Goal: Task Accomplishment & Management: Complete application form

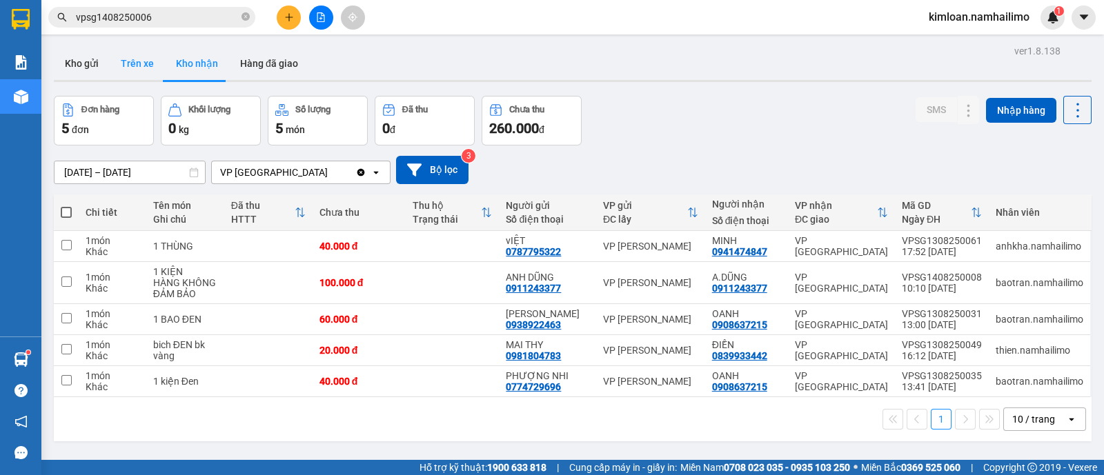
click at [145, 60] on button "Trên xe" at bounding box center [137, 63] width 55 height 33
click at [65, 252] on td at bounding box center [66, 246] width 25 height 31
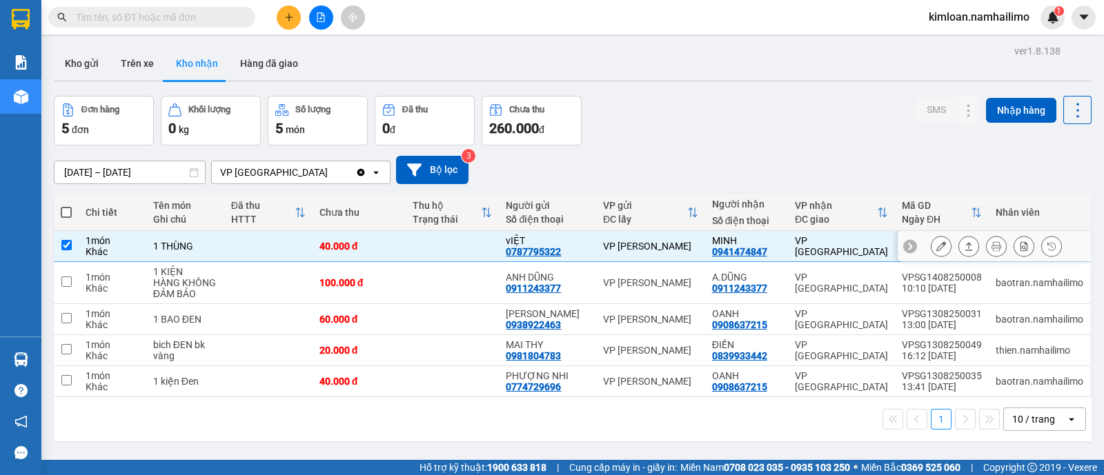
checkbox input "true"
click at [937, 250] on icon at bounding box center [942, 247] width 10 height 10
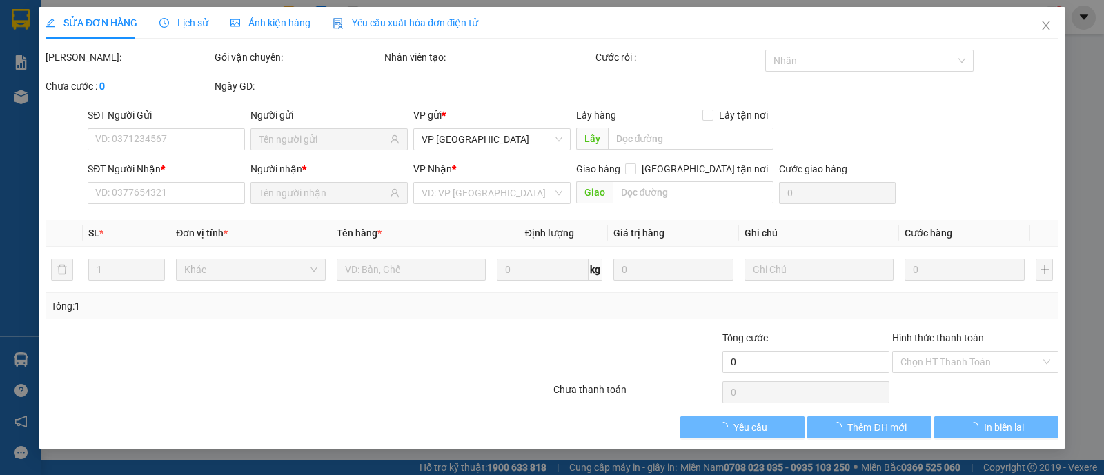
type input "0787795322"
type input "vIỆT"
type input "0941474847"
type input "MINH"
type input "40.000"
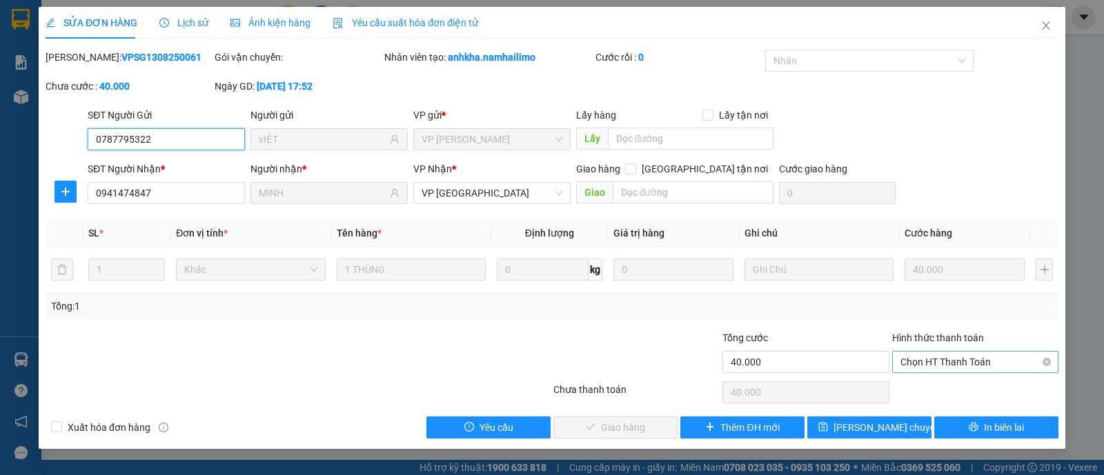
click at [977, 357] on span "Chọn HT Thanh Toán" at bounding box center [976, 362] width 150 height 21
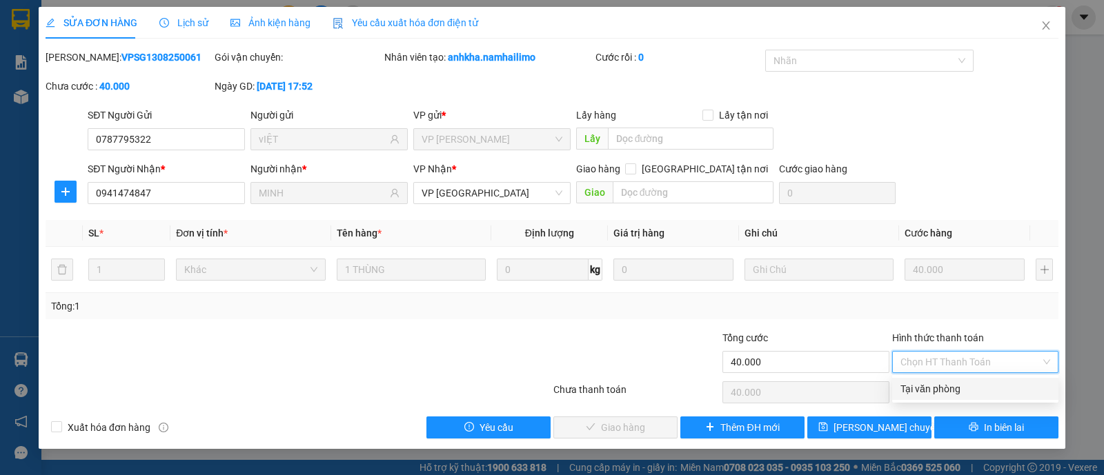
click at [930, 398] on div "Tại văn phòng" at bounding box center [975, 389] width 166 height 22
type input "0"
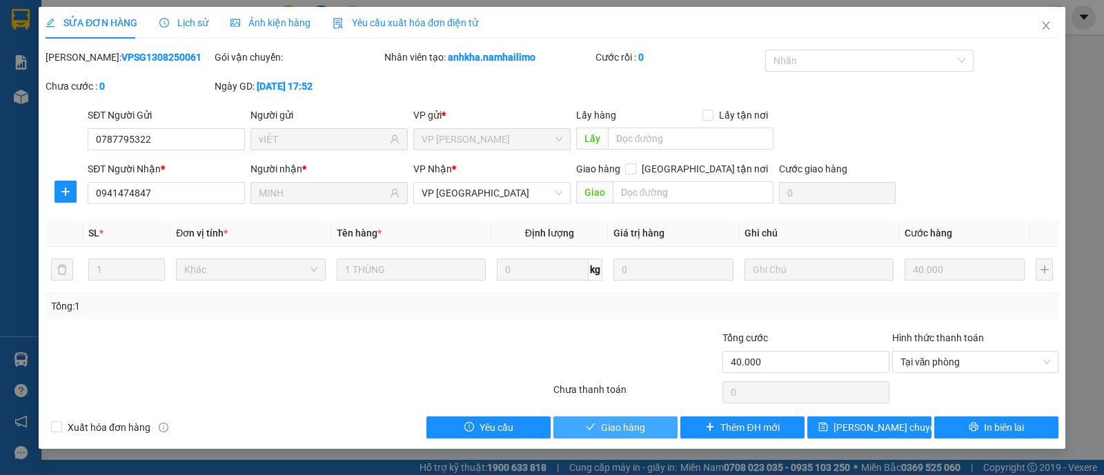
click at [638, 430] on span "Giao hàng" at bounding box center [623, 427] width 44 height 15
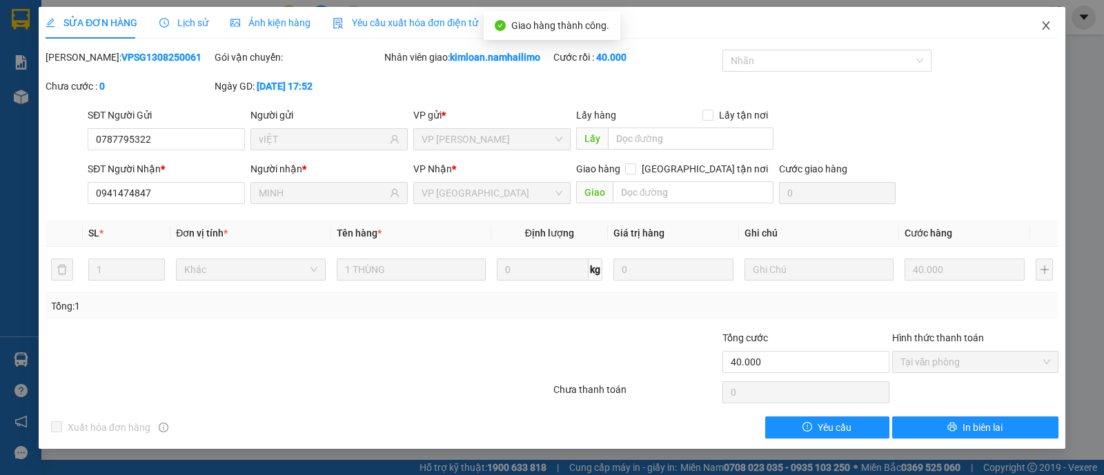
click at [1042, 32] on span "Close" at bounding box center [1046, 26] width 39 height 39
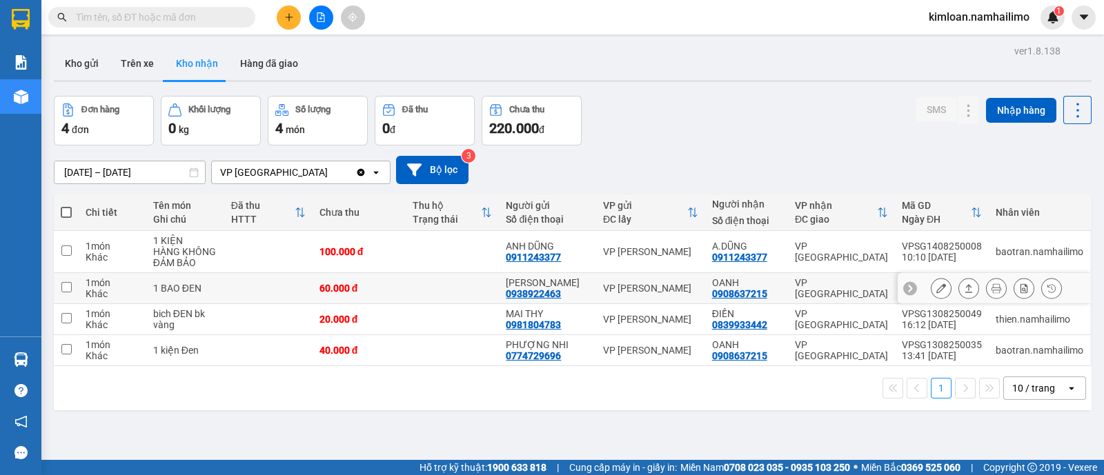
click at [62, 288] on input "checkbox" at bounding box center [66, 287] width 10 height 10
checkbox input "true"
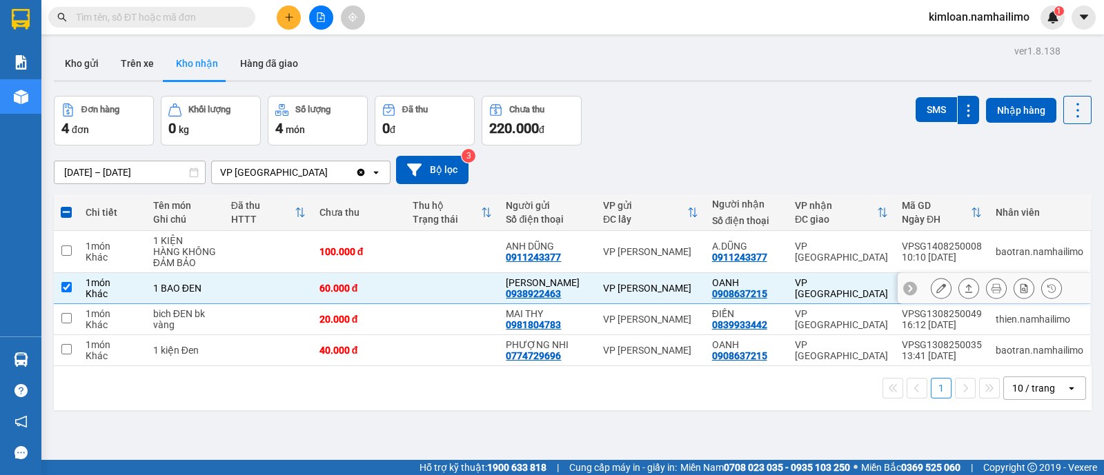
click at [933, 291] on button at bounding box center [941, 289] width 19 height 24
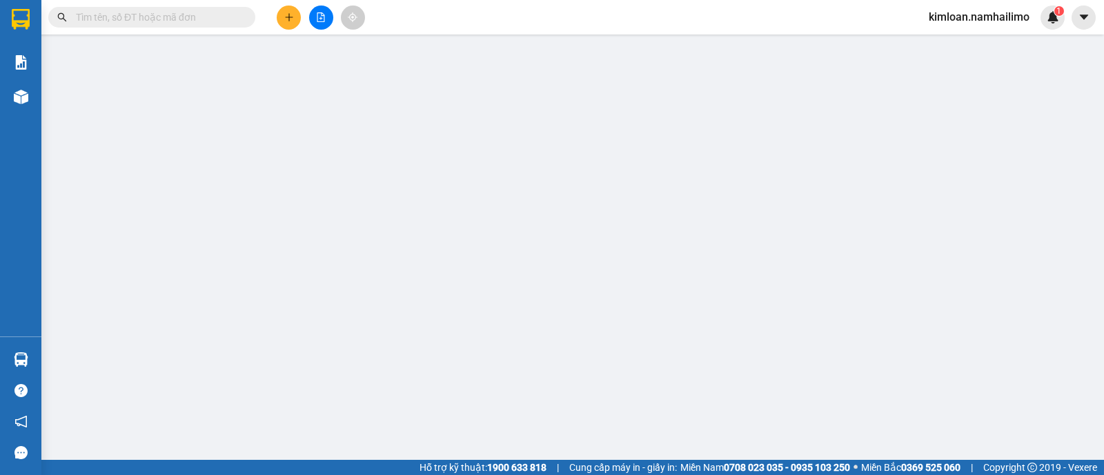
type input "0938922463"
type input "[PERSON_NAME]"
type input "0908637215"
type input "OANH"
type input "60.000"
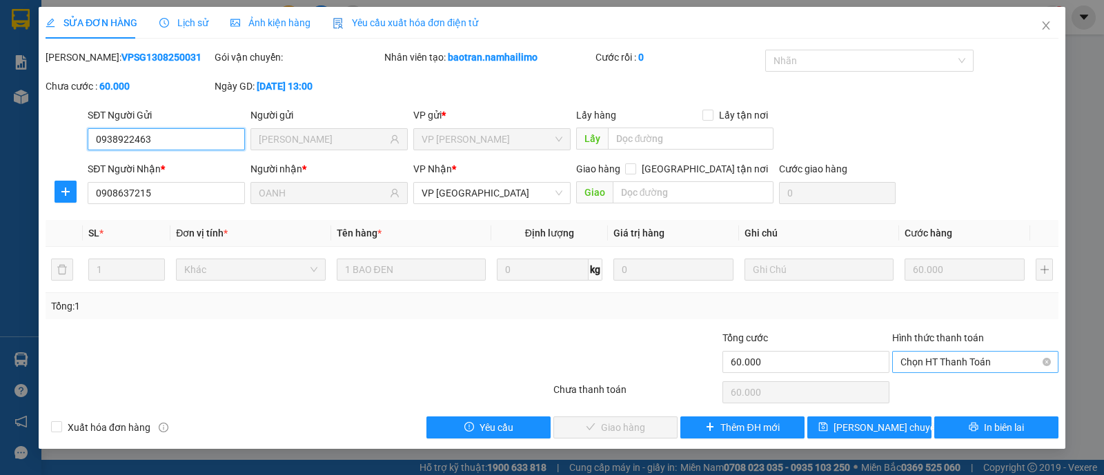
click at [952, 368] on span "Chọn HT Thanh Toán" at bounding box center [976, 362] width 150 height 21
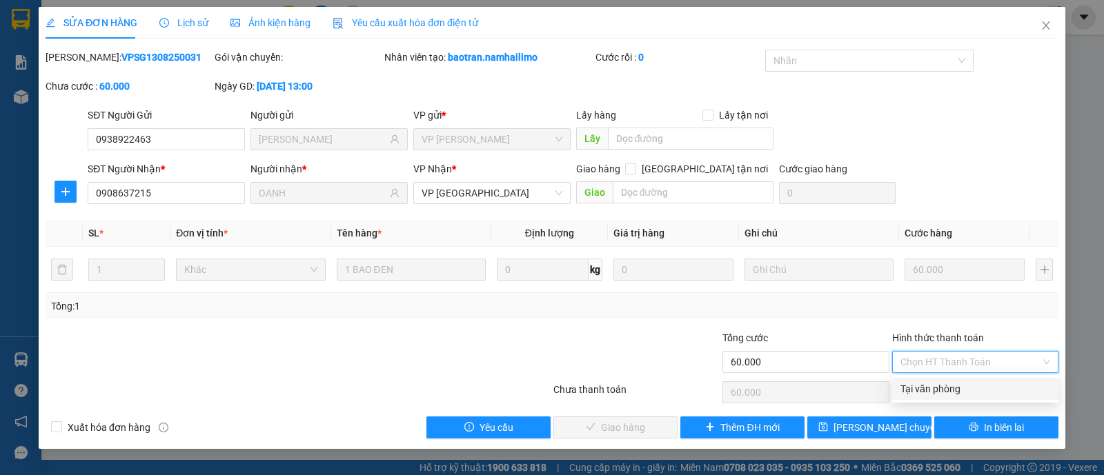
click at [917, 392] on div "Tại văn phòng" at bounding box center [976, 389] width 150 height 15
type input "0"
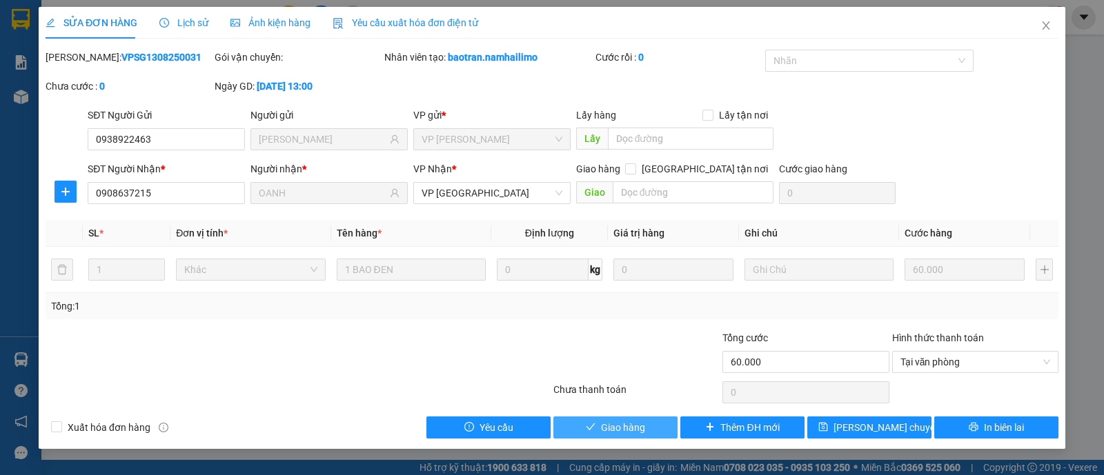
click at [638, 433] on span "Giao hàng" at bounding box center [623, 427] width 44 height 15
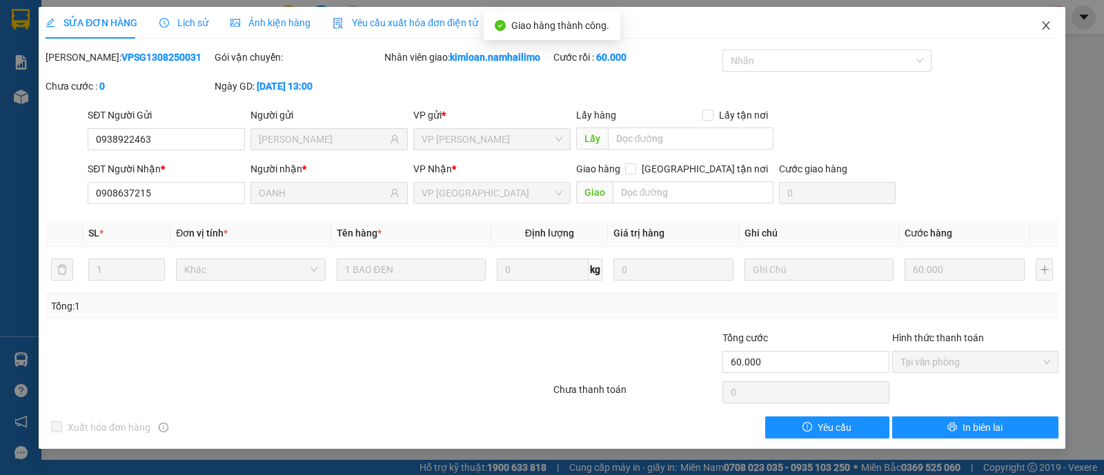
click at [1041, 28] on icon "close" at bounding box center [1046, 25] width 11 height 11
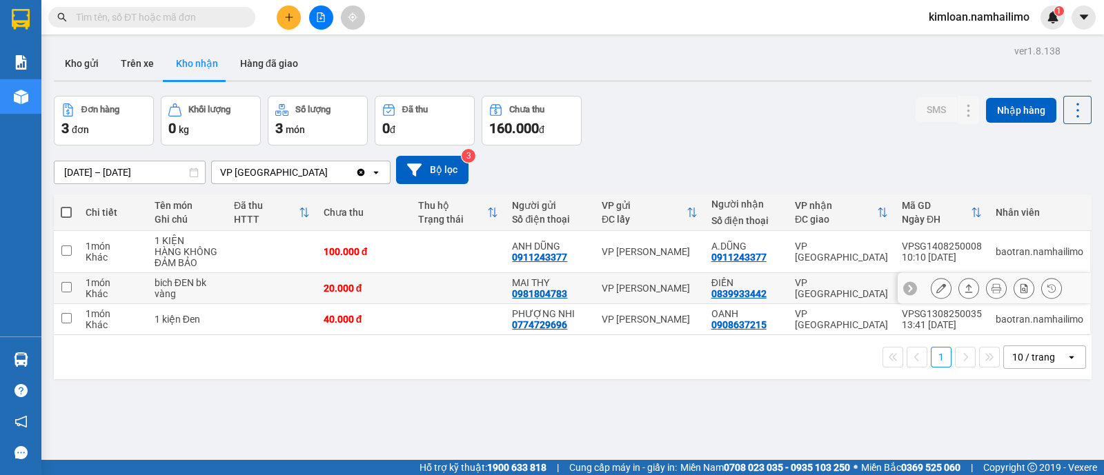
click at [76, 291] on td at bounding box center [66, 288] width 25 height 31
checkbox input "true"
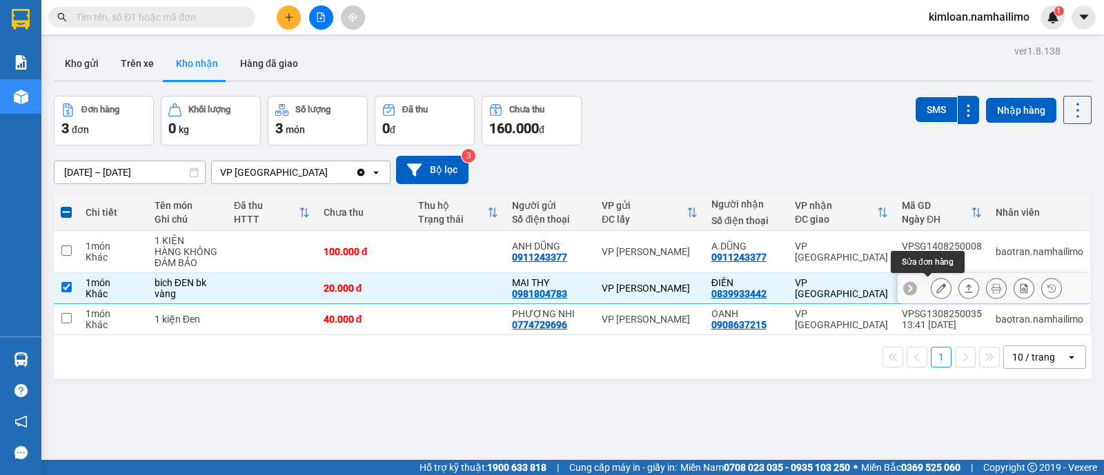
click at [937, 292] on icon at bounding box center [942, 289] width 10 height 10
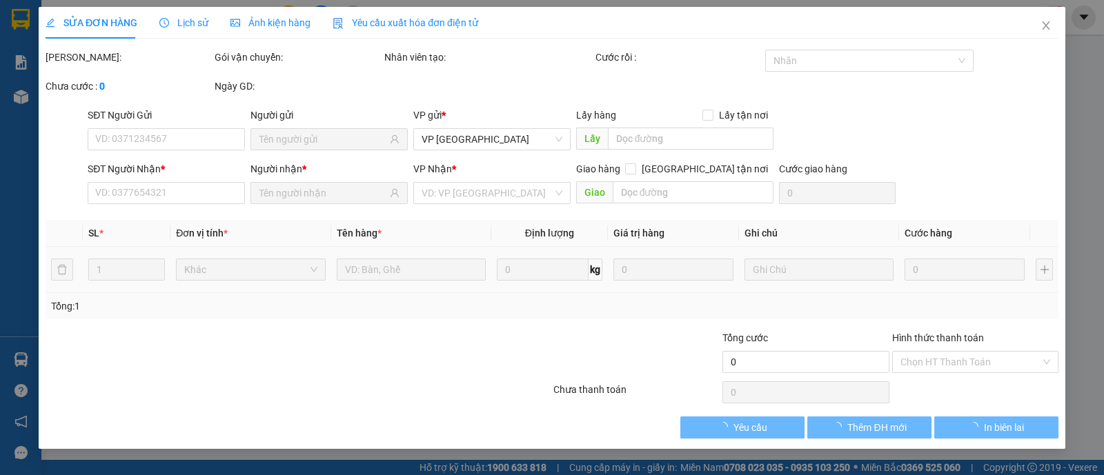
type input "0981804783"
type input "MAI THY"
type input "0839933442"
type input "ĐIỀN"
type input "20.000"
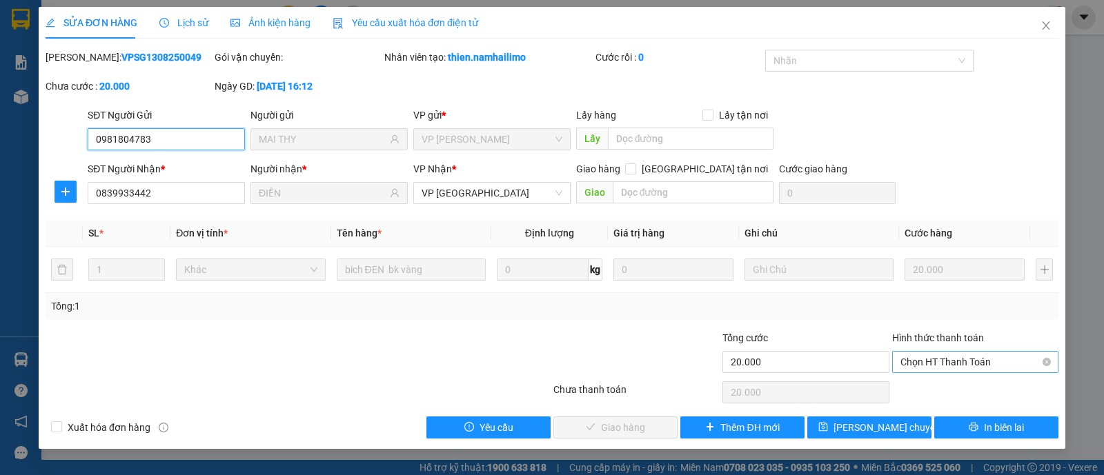
click at [941, 362] on span "Chọn HT Thanh Toán" at bounding box center [976, 362] width 150 height 21
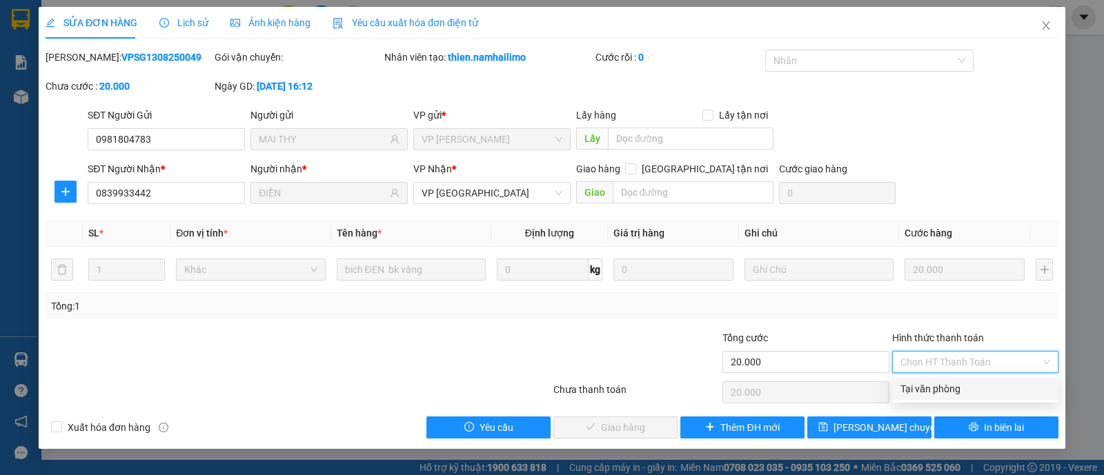
click at [932, 391] on div "Tại văn phòng" at bounding box center [976, 389] width 150 height 15
type input "0"
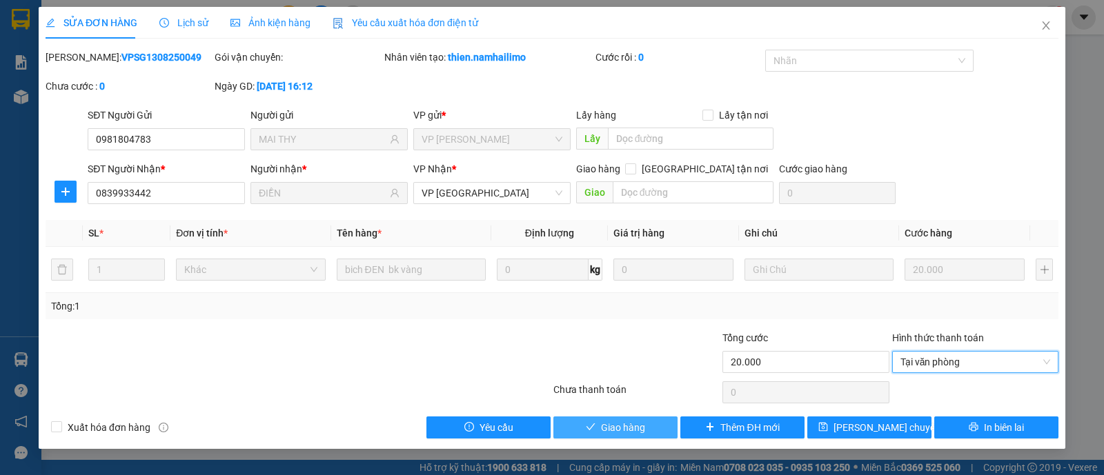
click at [648, 427] on button "Giao hàng" at bounding box center [615, 428] width 124 height 22
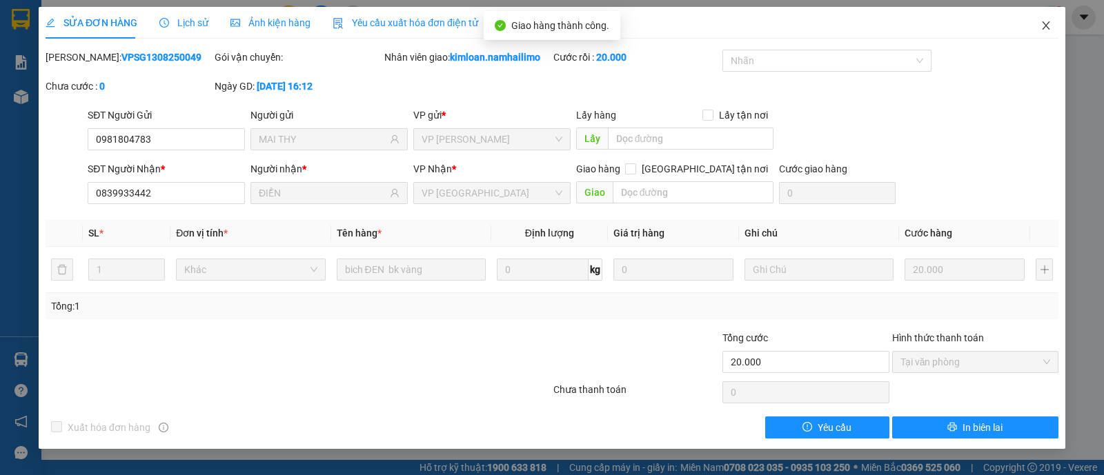
click at [1045, 32] on span "Close" at bounding box center [1046, 26] width 39 height 39
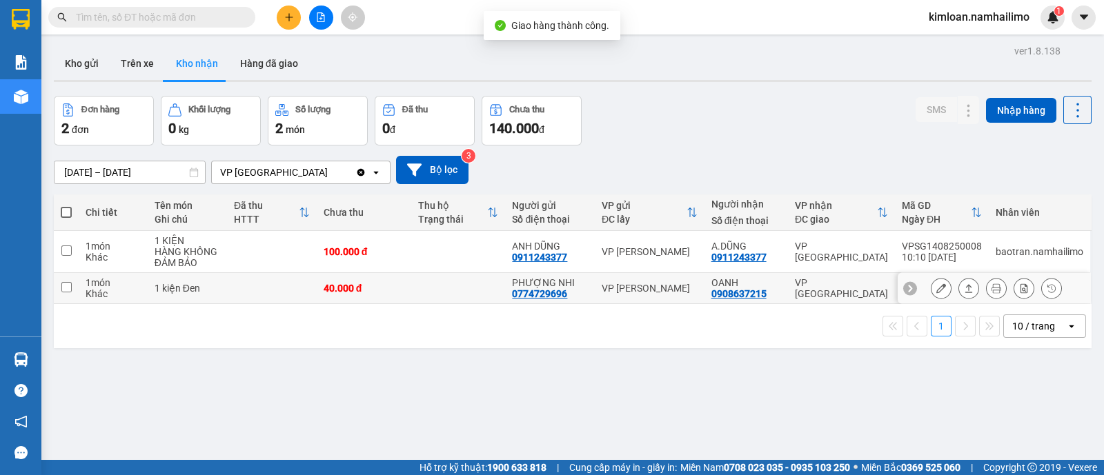
click at [70, 288] on input "checkbox" at bounding box center [66, 287] width 10 height 10
checkbox input "true"
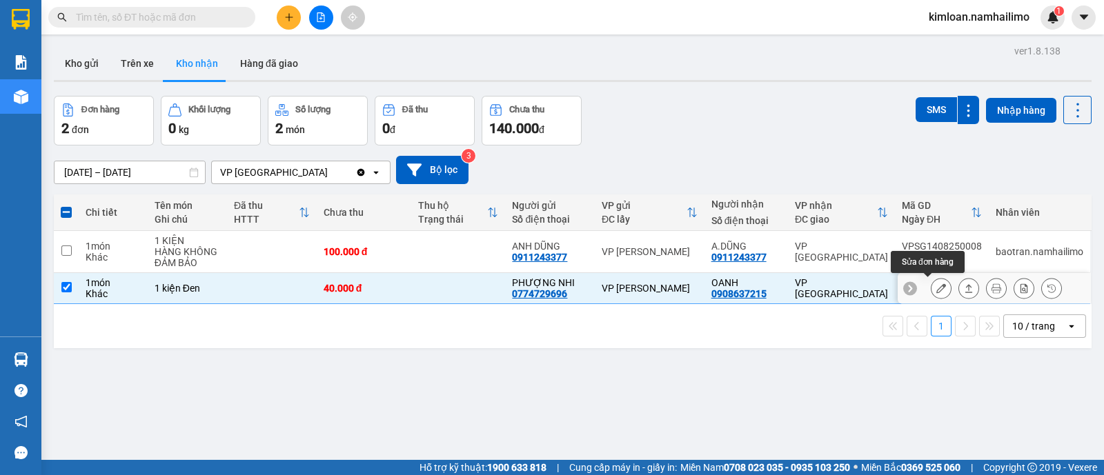
click at [932, 295] on button at bounding box center [941, 289] width 19 height 24
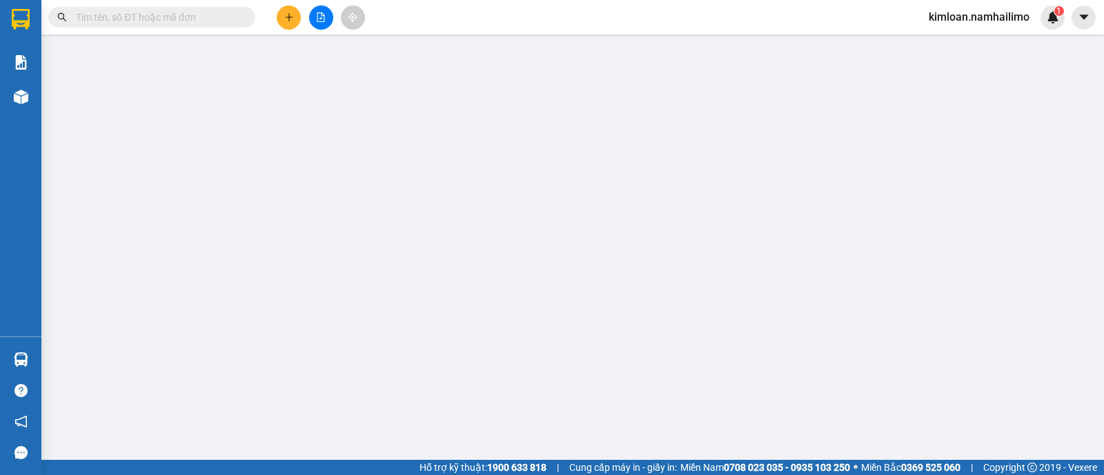
type input "0774729696"
type input "PHƯỢNG NHI"
type input "0908637215"
type input "OANH"
type input "40.000"
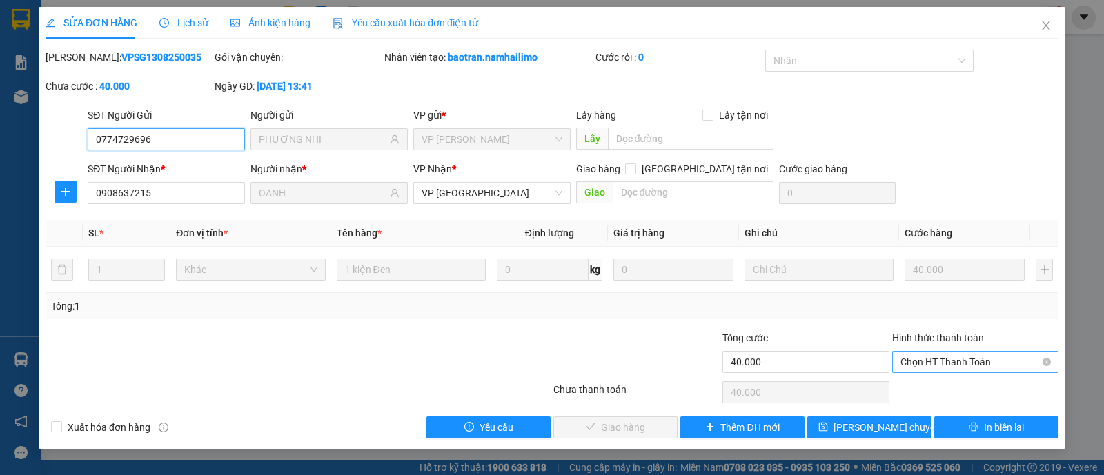
click at [956, 366] on span "Chọn HT Thanh Toán" at bounding box center [976, 362] width 150 height 21
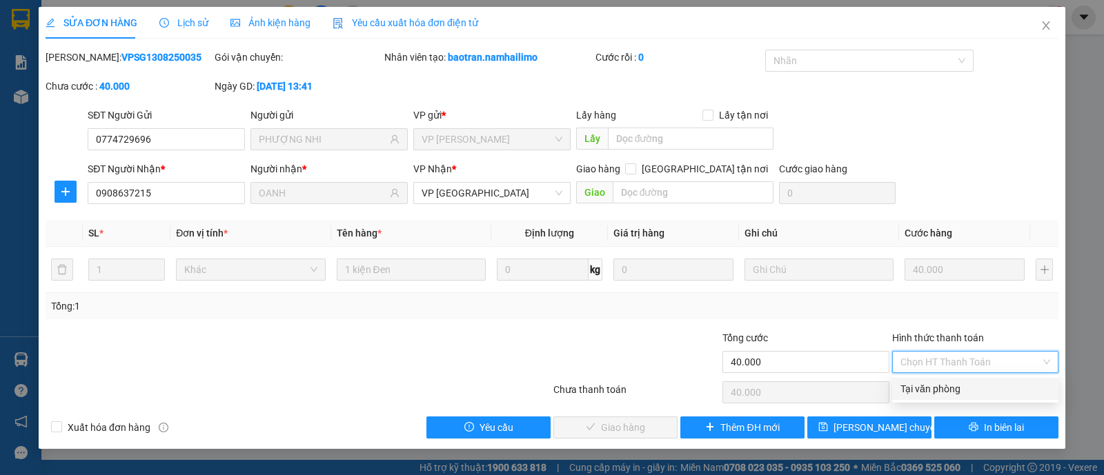
drag, startPoint x: 936, startPoint y: 388, endPoint x: 894, endPoint y: 398, distance: 43.4
click at [931, 393] on div "Tại văn phòng" at bounding box center [976, 389] width 150 height 15
type input "0"
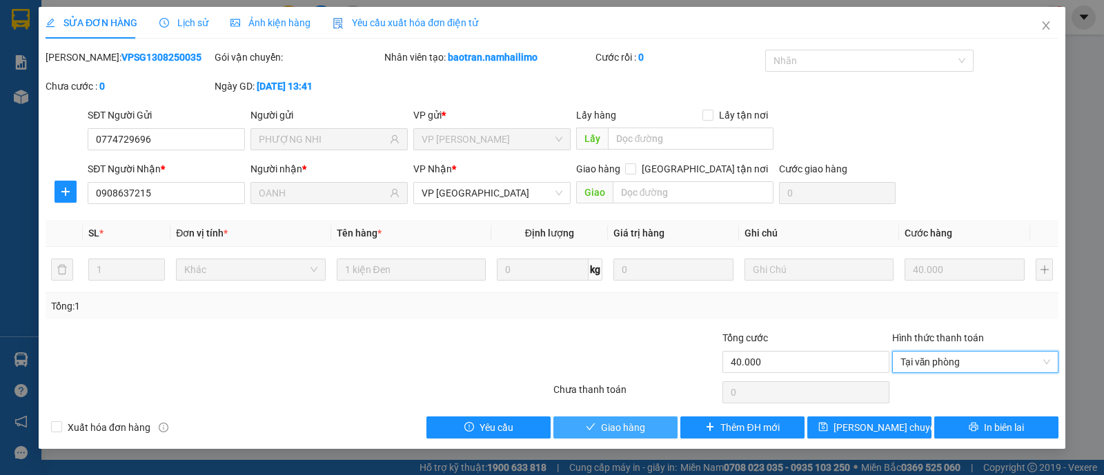
drag, startPoint x: 651, startPoint y: 412, endPoint x: 645, endPoint y: 427, distance: 16.2
click at [650, 418] on div "Total Paid Fee 0 Total UnPaid Fee 40.000 Cash Collection Total Fee Mã ĐH: VPSG1…" at bounding box center [552, 244] width 1013 height 389
click at [645, 427] on button "Giao hàng" at bounding box center [615, 428] width 124 height 22
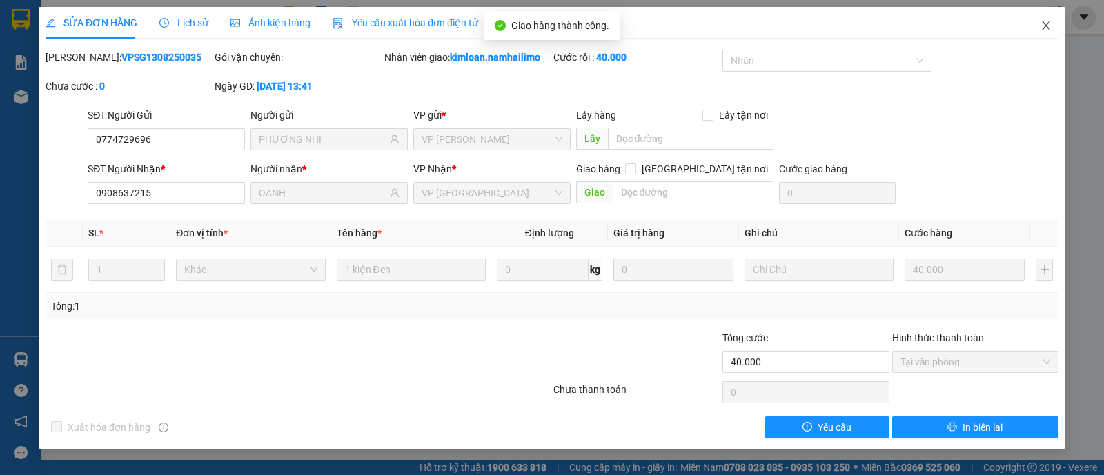
click at [1049, 26] on icon "close" at bounding box center [1046, 25] width 11 height 11
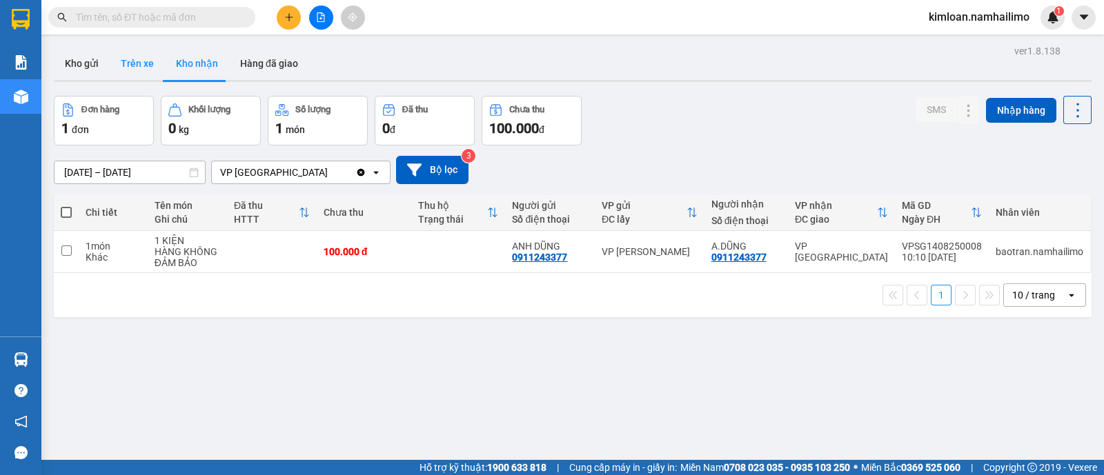
click at [132, 60] on button "Trên xe" at bounding box center [137, 63] width 55 height 33
